Goal: Ask a question

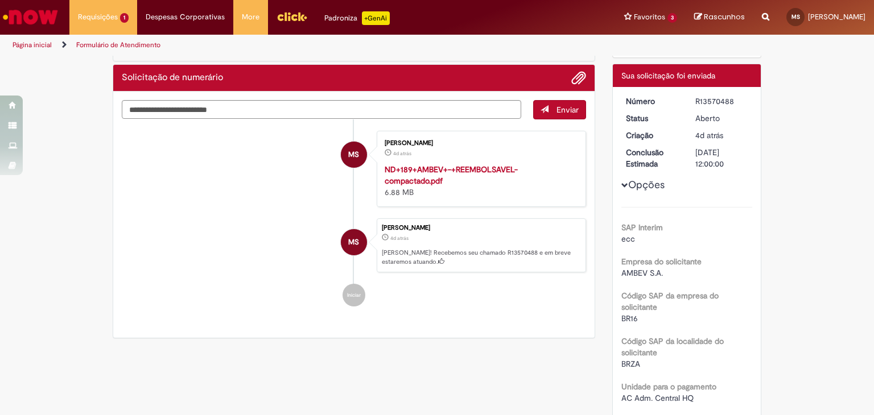
scroll to position [68, 0]
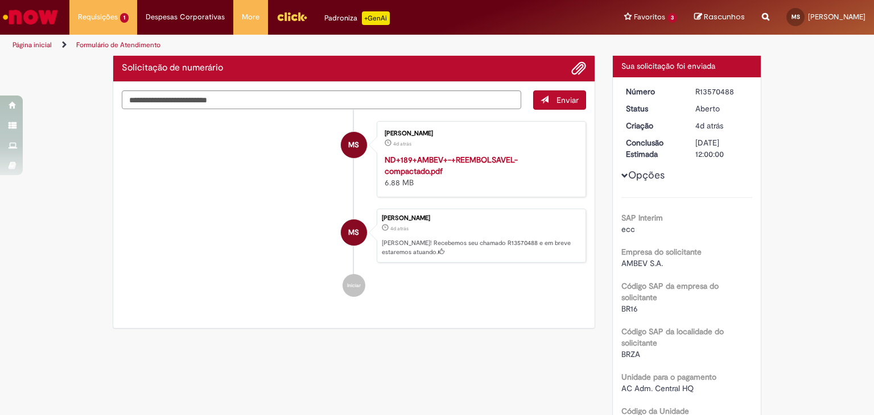
drag, startPoint x: 642, startPoint y: 166, endPoint x: 643, endPoint y: 176, distance: 9.7
click at [0, 0] on button "Opções" at bounding box center [0, 0] width 0 height 0
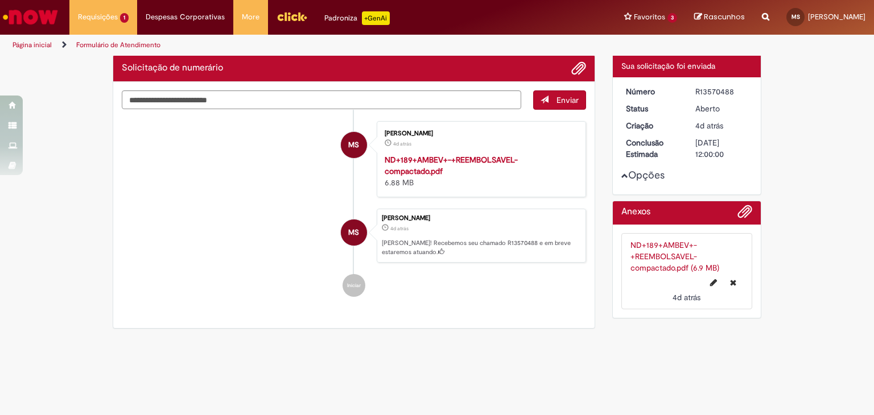
click at [0, 0] on button "Opções" at bounding box center [0, 0] width 0 height 0
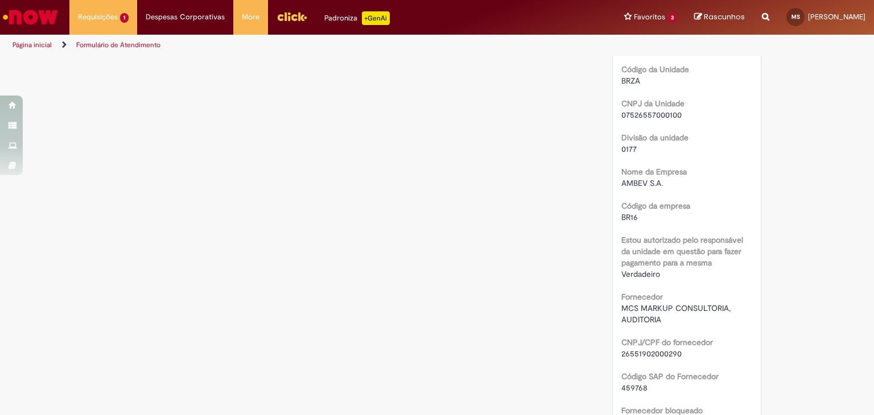
scroll to position [543, 0]
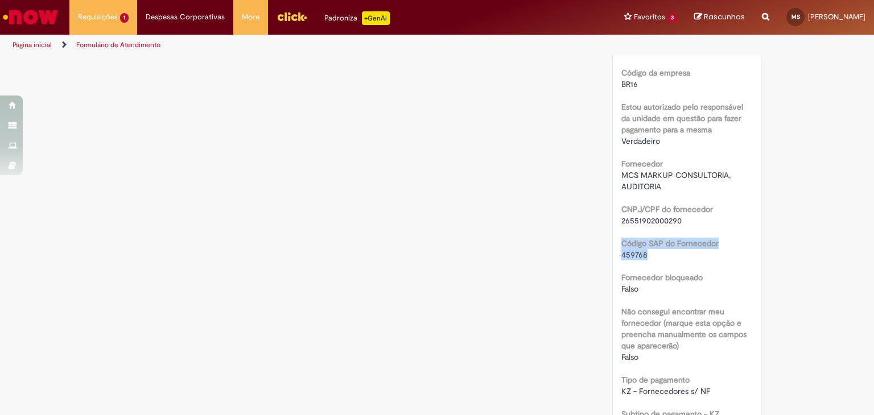
drag, startPoint x: 865, startPoint y: 224, endPoint x: 851, endPoint y: 259, distance: 38.0
click at [851, 259] on div "Verificar Código de Barras Aguardando Aprovação Aguardando atendimento Em andam…" at bounding box center [437, 353] width 874 height 1679
click at [791, 254] on div "Verificar Código de Barras Aguardando Aprovação Aguardando atendimento Em andam…" at bounding box center [437, 353] width 874 height 1679
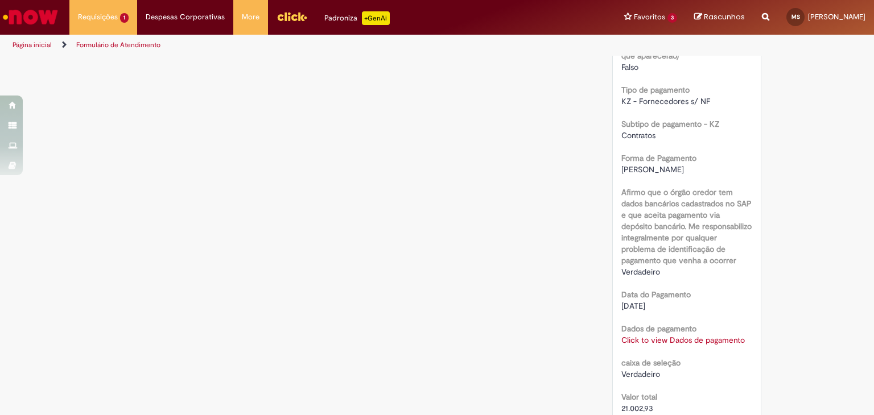
scroll to position [910, 0]
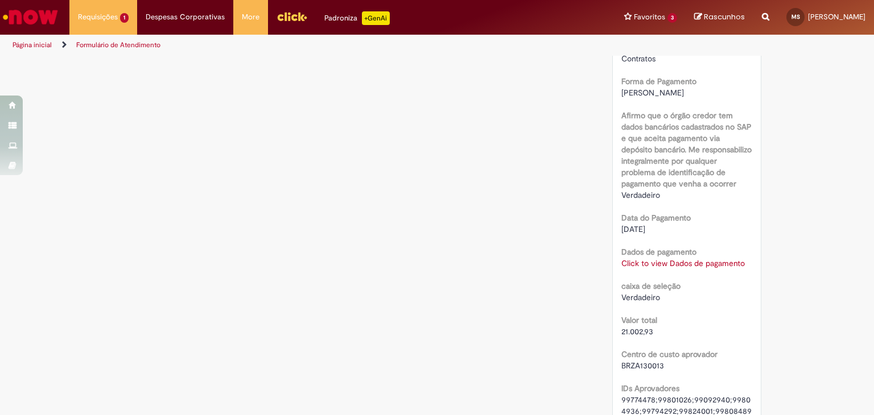
click at [674, 258] on link "Click to view Dados de pagamento" at bounding box center [684, 263] width 124 height 10
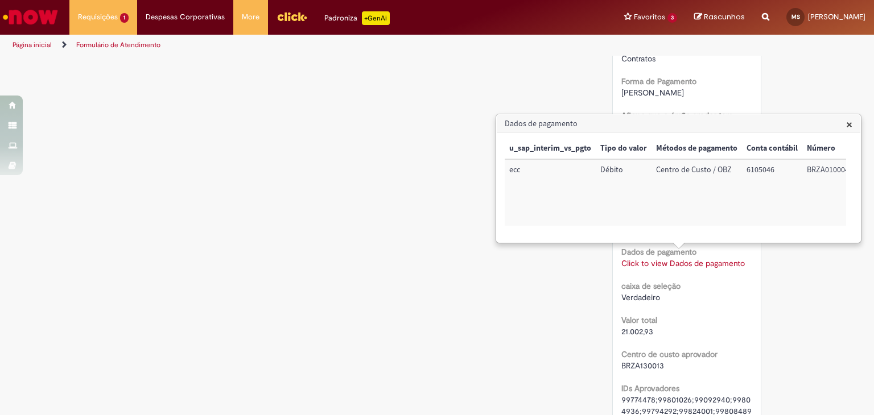
click at [849, 121] on span "×" at bounding box center [849, 124] width 6 height 15
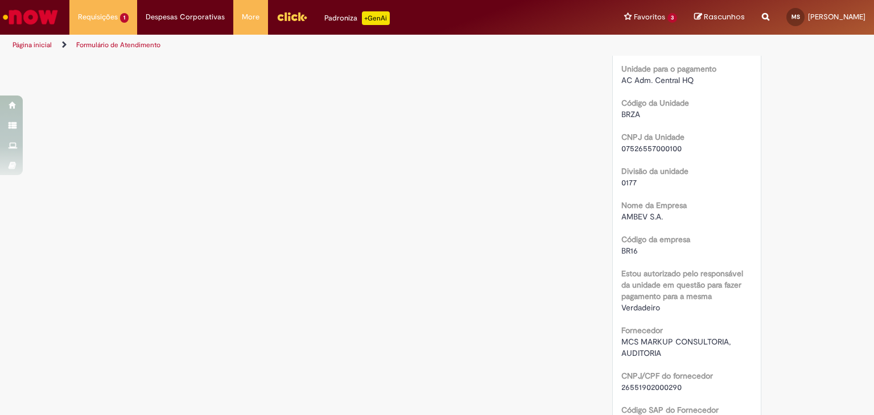
scroll to position [0, 0]
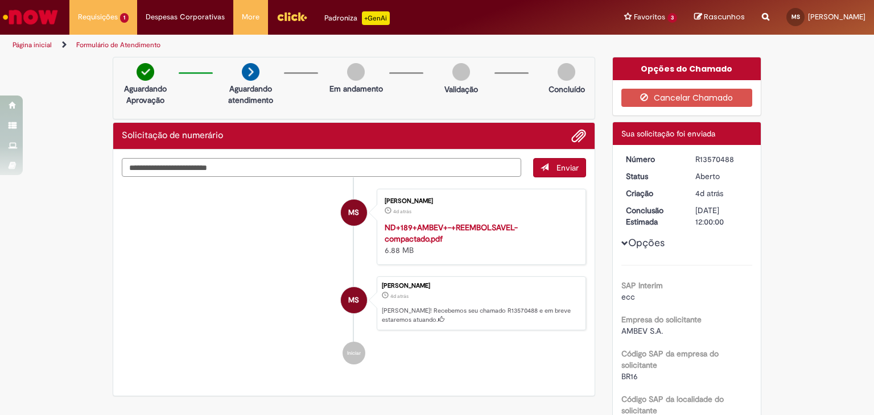
click at [342, 166] on textarea "Digite sua mensagem aqui..." at bounding box center [322, 167] width 400 height 19
type textarea "***"
click at [557, 164] on span "Enviar" at bounding box center [568, 168] width 22 height 10
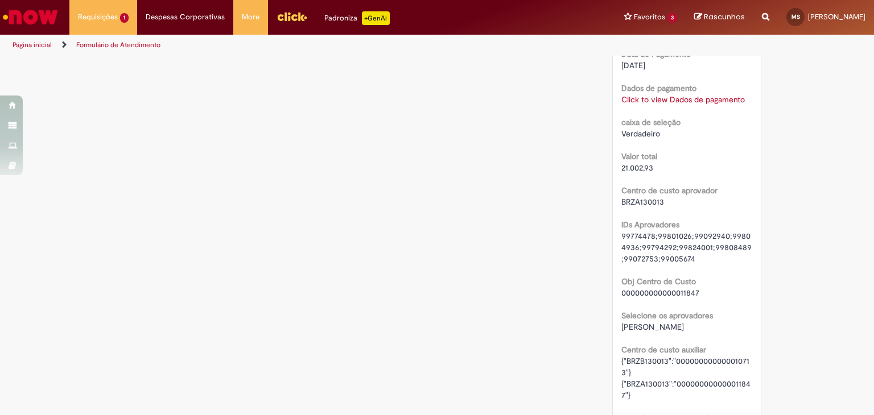
scroll to position [1077, 0]
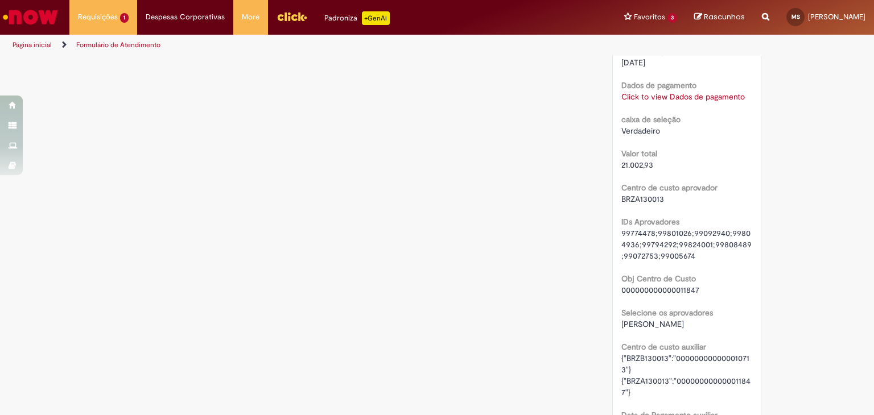
click at [626, 233] on span "99774478;99801026;99092940;99804936;99794292;99824001;99808489;99072753;99005674" at bounding box center [687, 244] width 130 height 33
click at [682, 249] on span "99774478;99801026;99092940;99804936;99794292;99824001;99808489;99072753;99005674" at bounding box center [687, 244] width 130 height 33
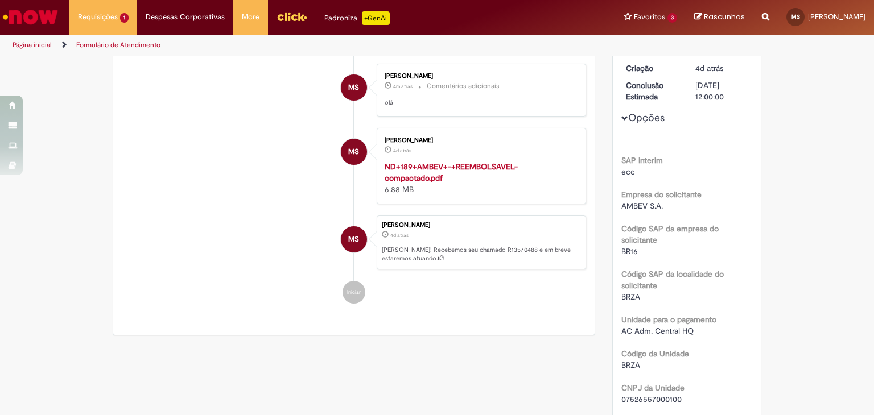
scroll to position [70, 0]
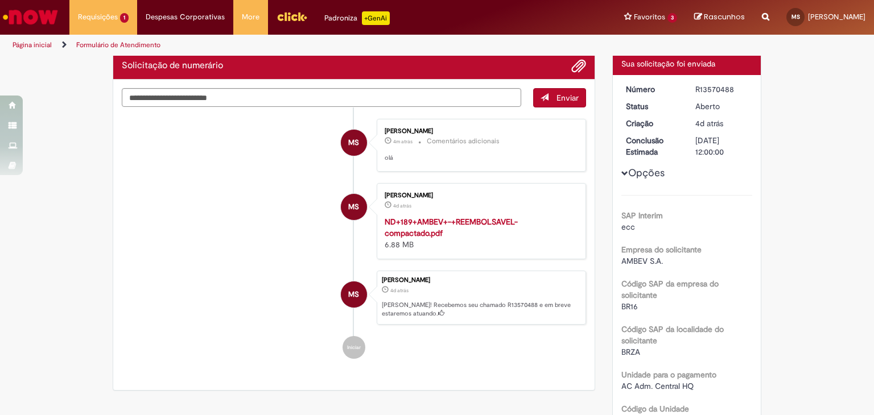
click at [622, 174] on span "Opções para R13570488" at bounding box center [625, 173] width 7 height 7
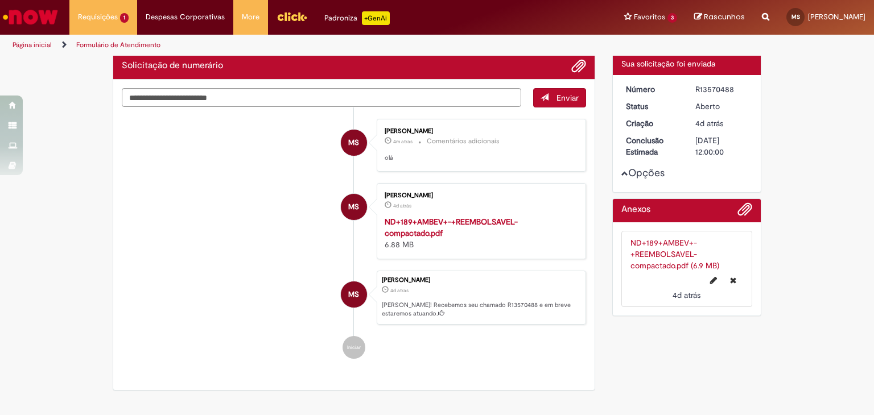
click at [622, 172] on span "Opções para R13570488" at bounding box center [625, 173] width 7 height 7
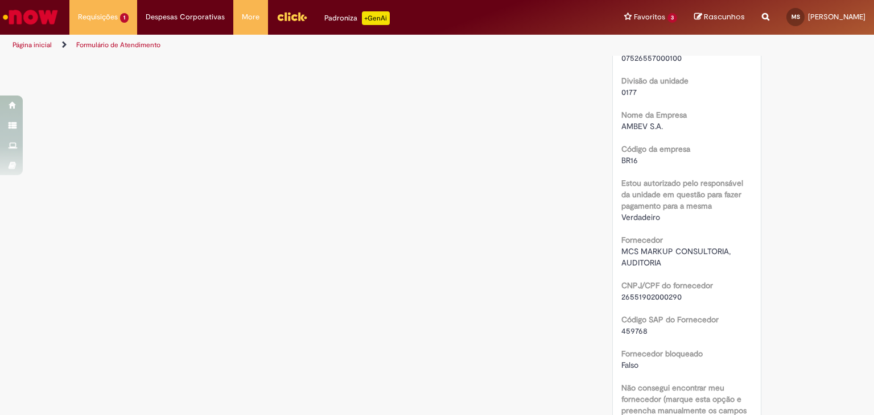
scroll to position [0, 0]
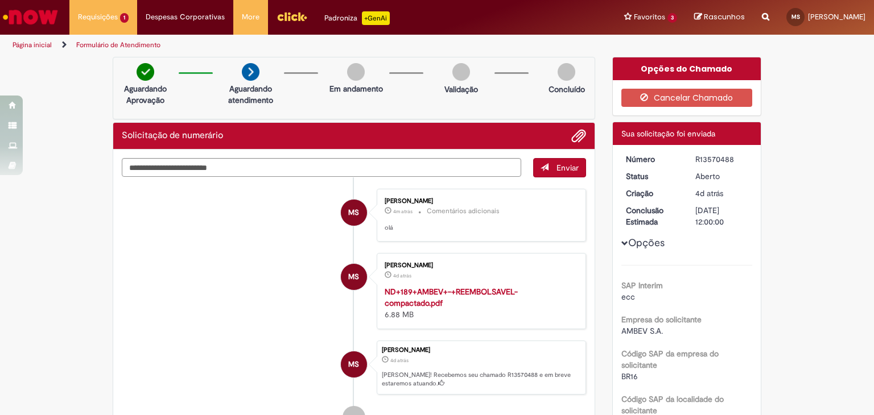
click at [703, 157] on div "R13570488" at bounding box center [722, 159] width 53 height 11
copy div "R13570488"
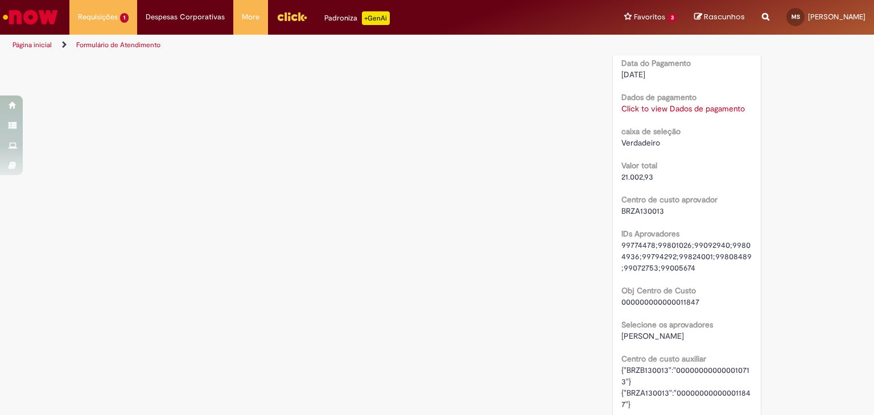
scroll to position [1065, 0]
click at [641, 106] on link "Click to view Dados de pagamento" at bounding box center [684, 108] width 124 height 10
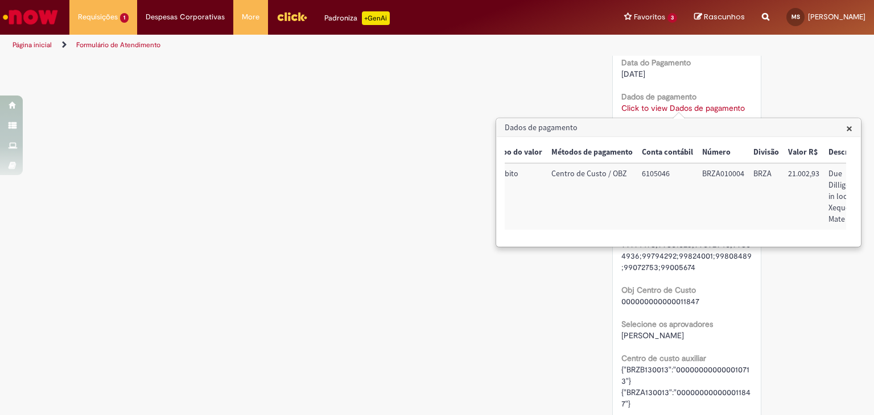
scroll to position [0, 125]
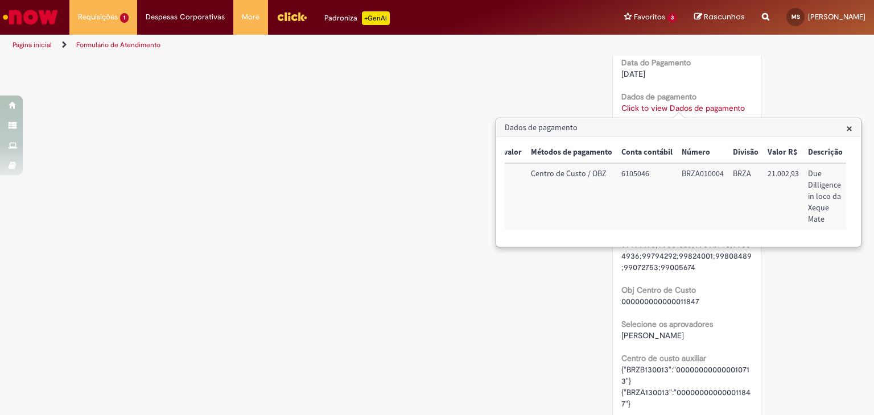
click at [847, 130] on span "×" at bounding box center [849, 128] width 6 height 15
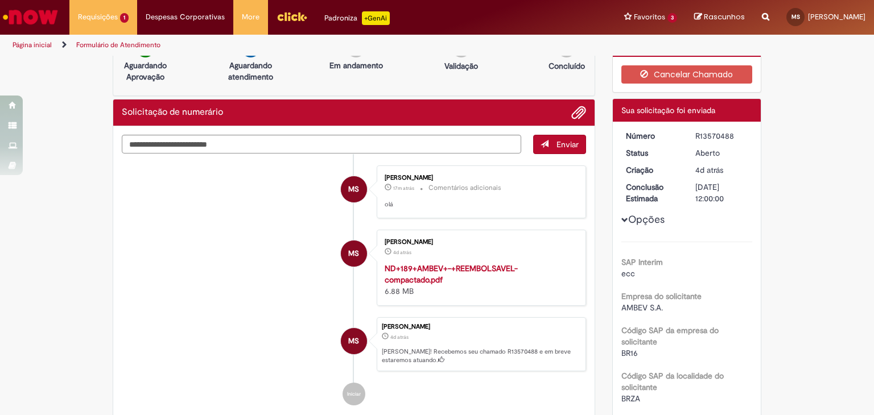
scroll to position [0, 0]
